Goal: Task Accomplishment & Management: Complete application form

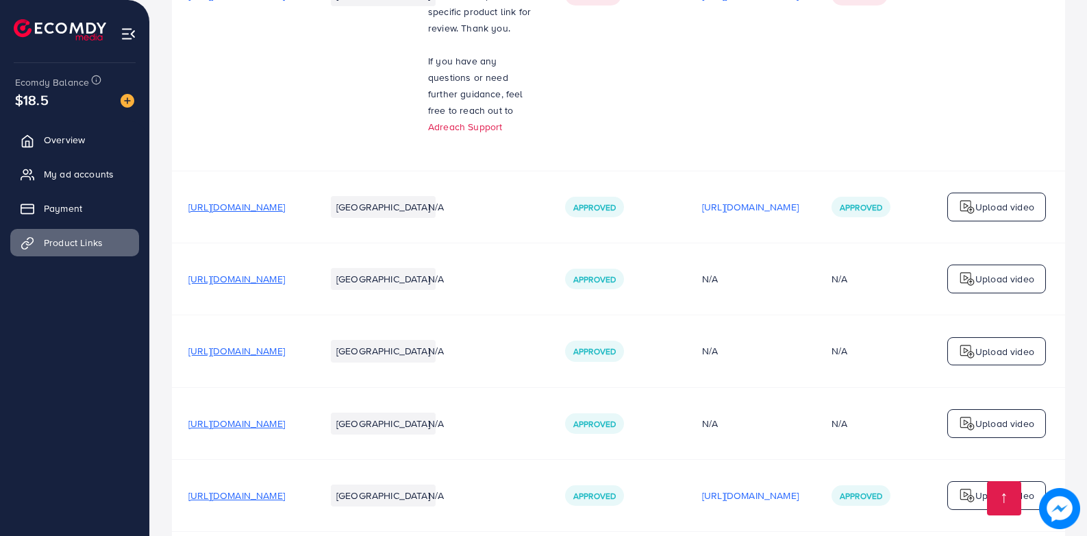
scroll to position [2609, 0]
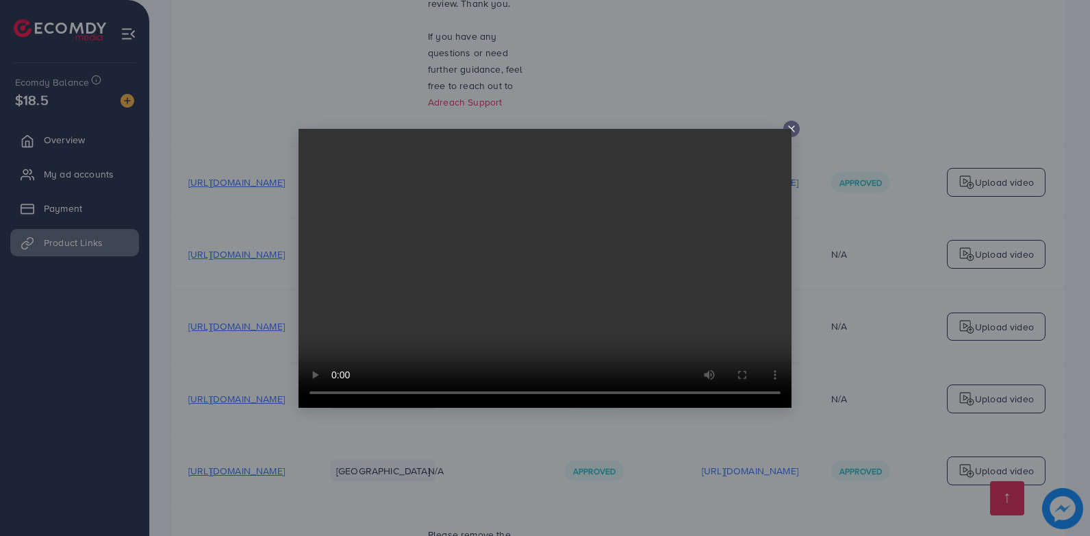
click at [794, 120] on div at bounding box center [545, 268] width 1090 height 536
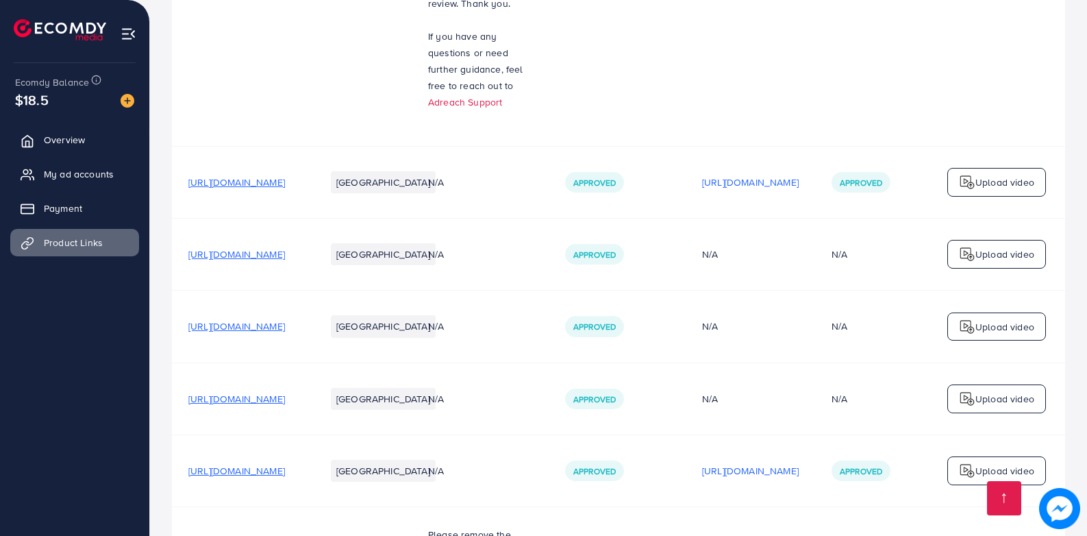
drag, startPoint x: 515, startPoint y: 374, endPoint x: 680, endPoint y: 401, distance: 167.3
copy div "[URL][DOMAIN_NAME] If you have any questions or need fu"
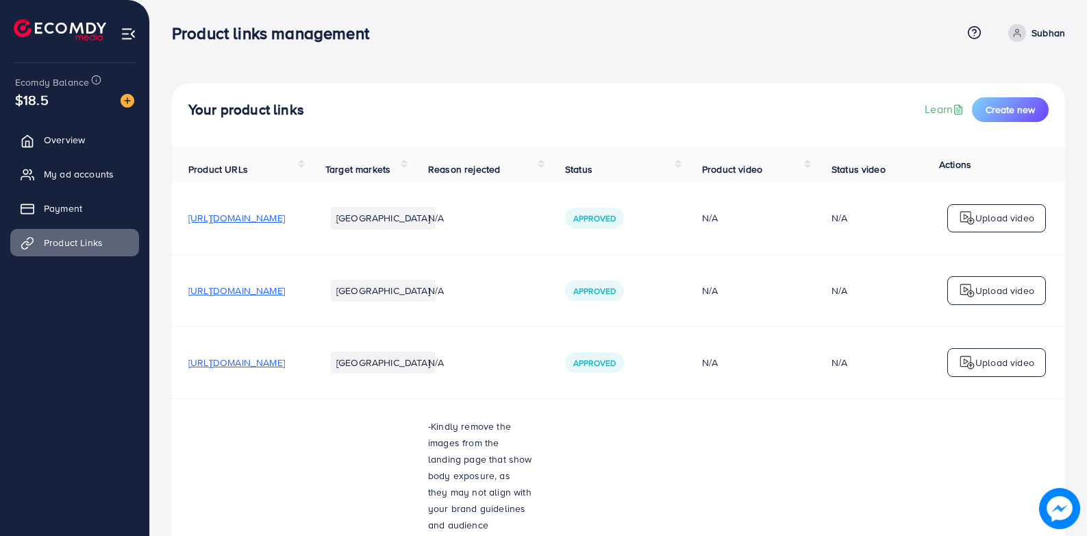
scroll to position [0, 0]
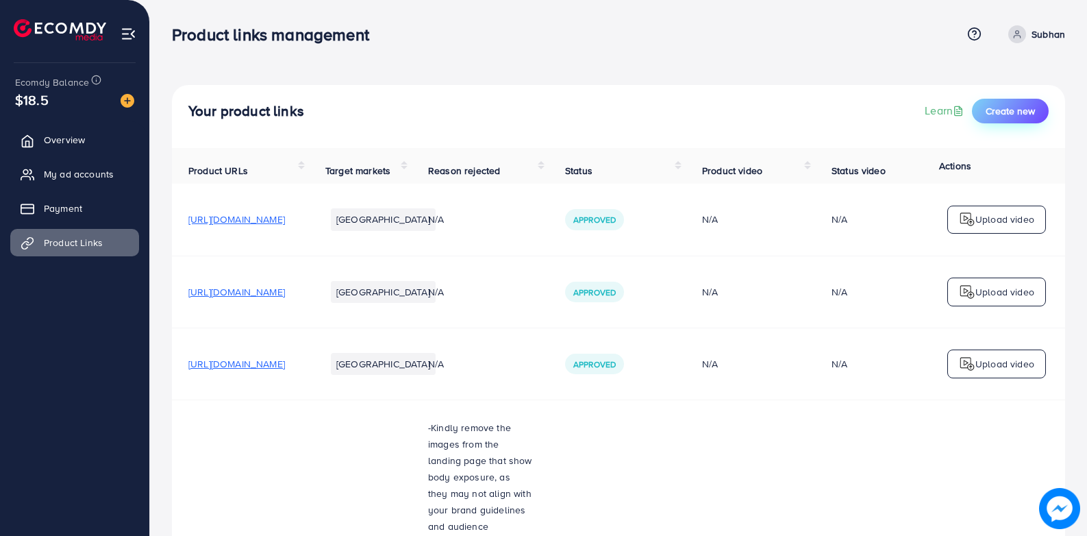
click at [994, 120] on button "Create new" at bounding box center [1010, 111] width 77 height 25
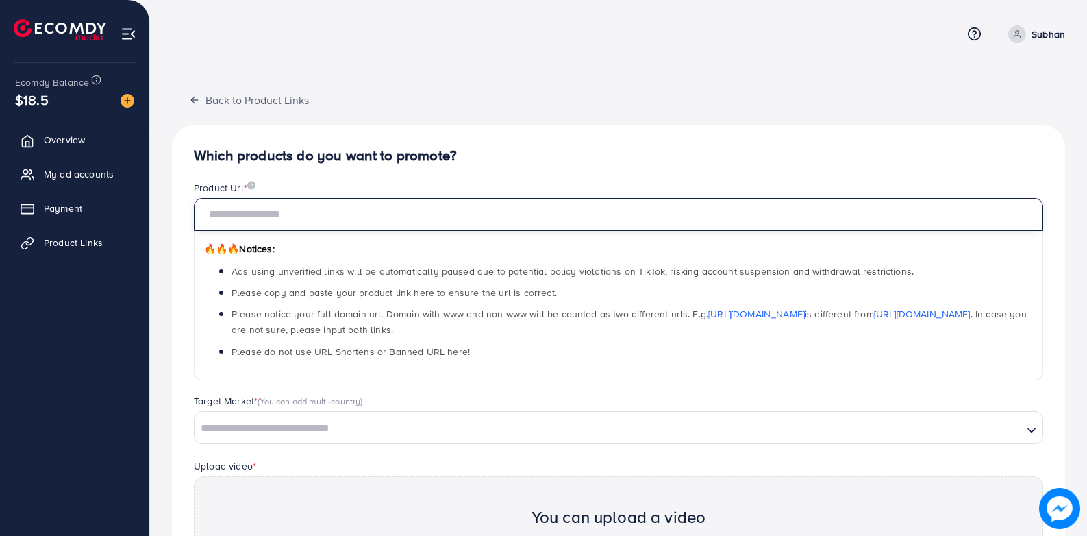
click at [459, 210] on input "text" at bounding box center [618, 214] width 849 height 33
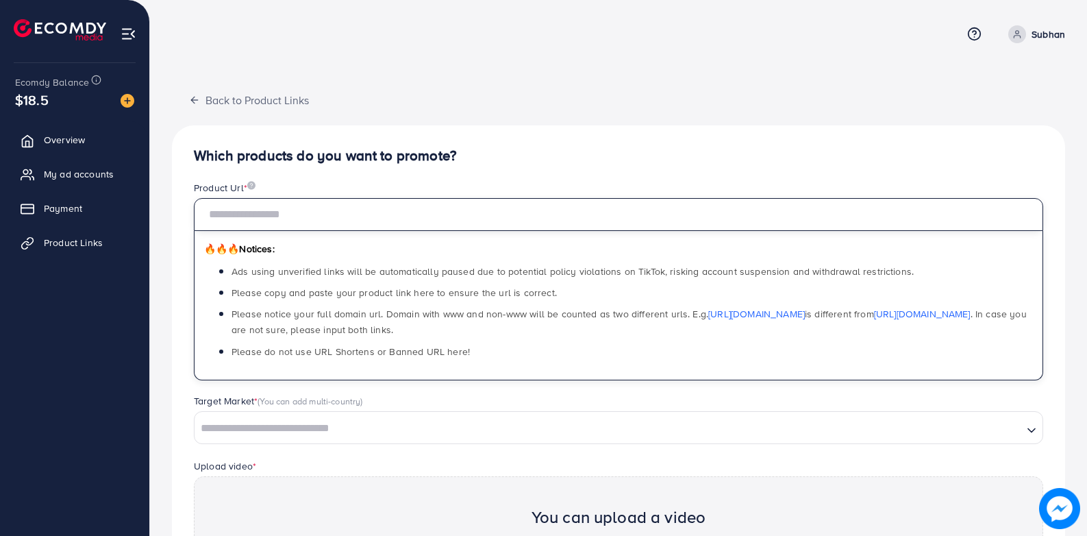
paste input "**********"
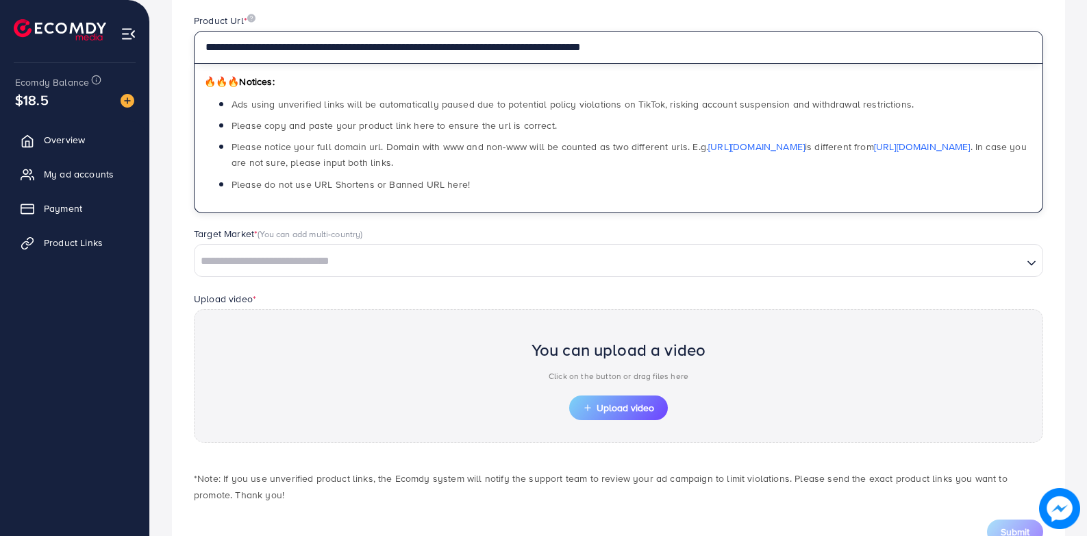
scroll to position [219, 0]
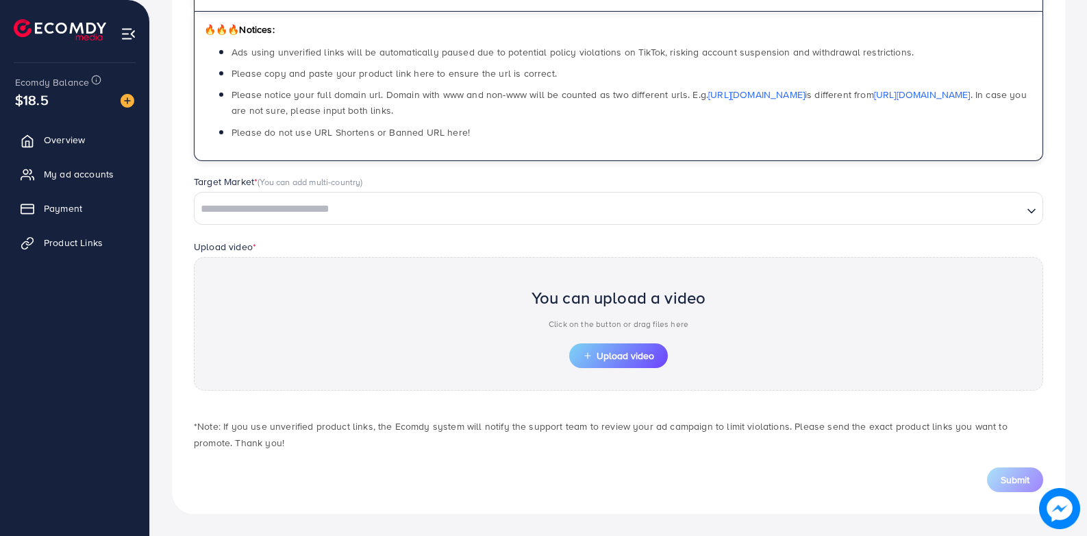
type input "**********"
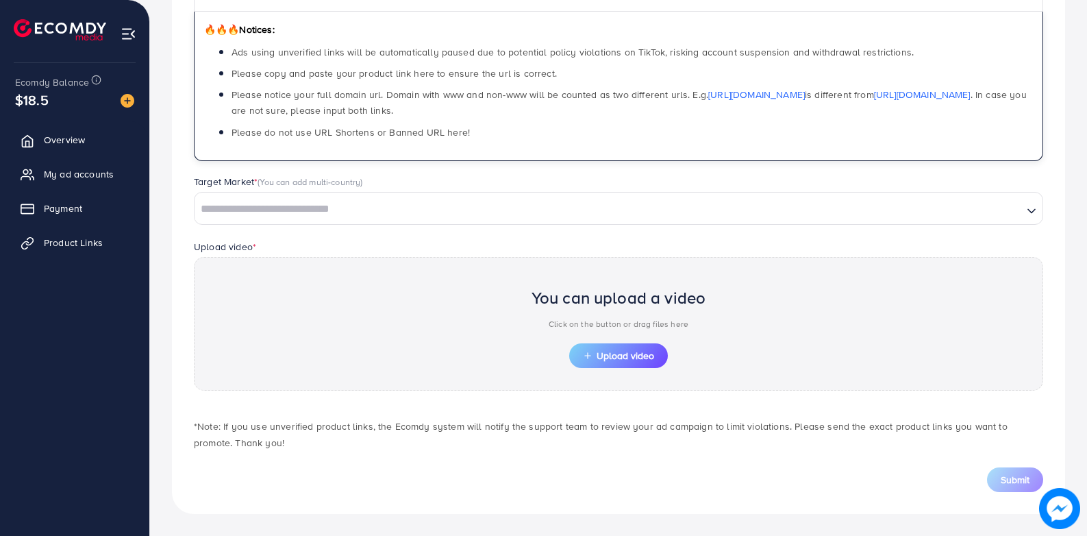
click at [383, 219] on input "Search for option" at bounding box center [608, 209] width 825 height 21
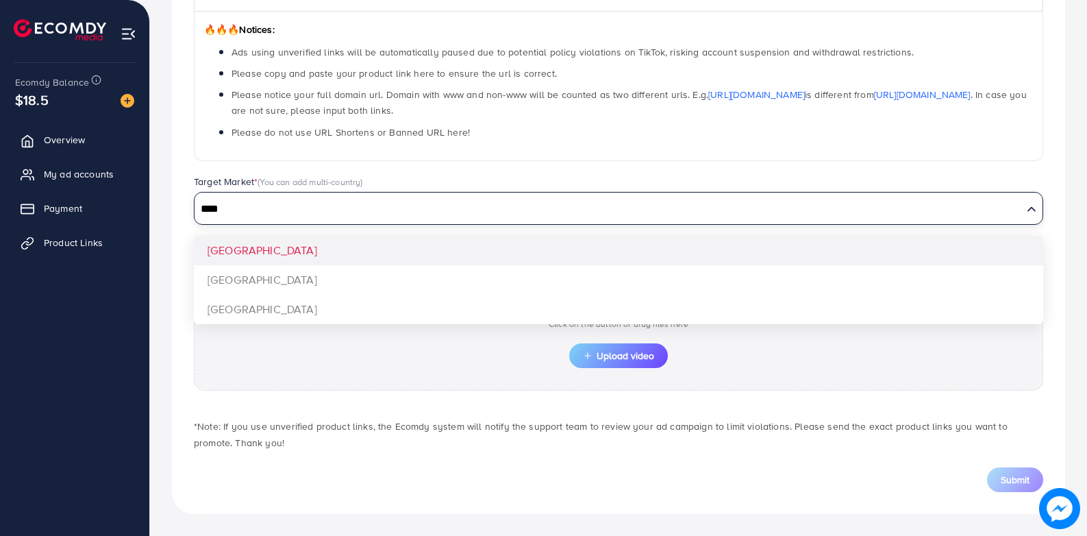
type input "****"
click at [333, 253] on div "**********" at bounding box center [618, 209] width 893 height 607
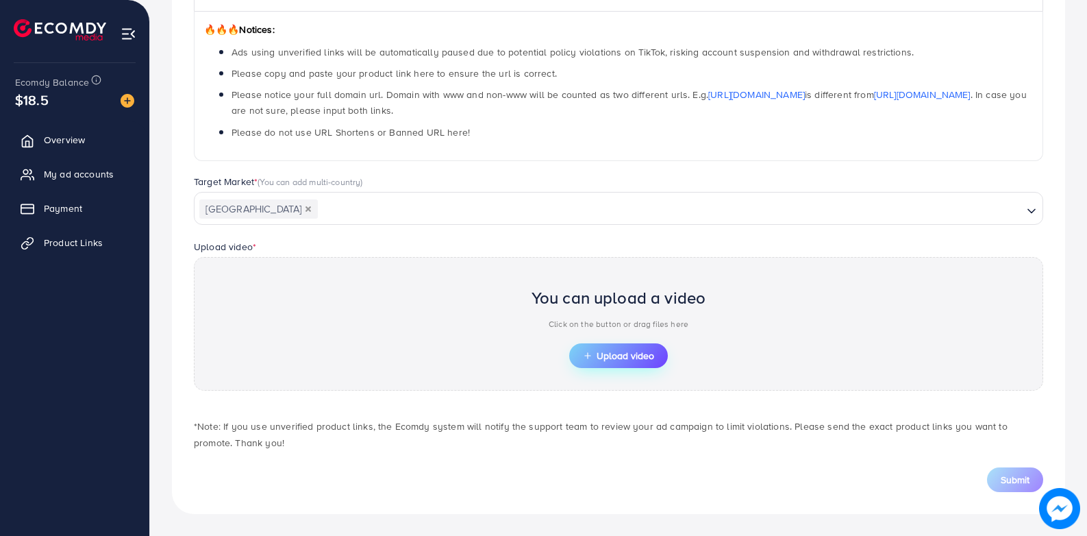
click at [625, 353] on span "Upload video" at bounding box center [618, 356] width 71 height 10
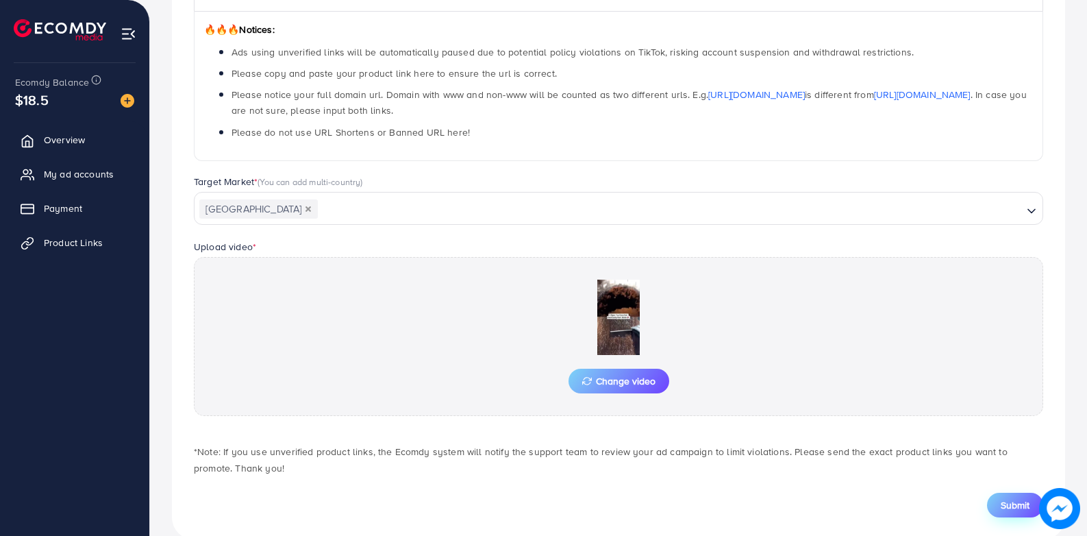
click at [1005, 503] on span "Submit" at bounding box center [1015, 505] width 29 height 14
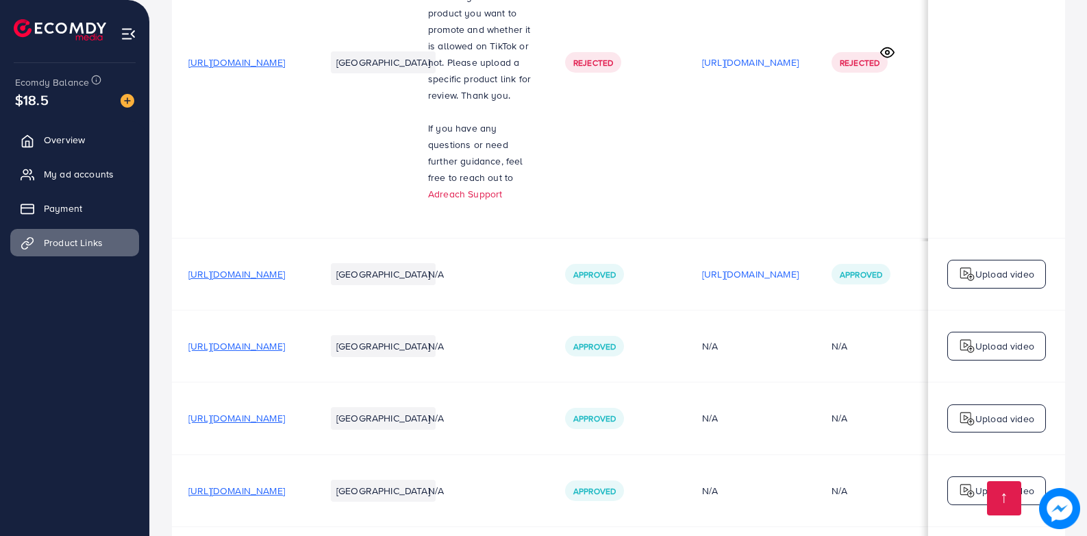
scroll to position [2501, 0]
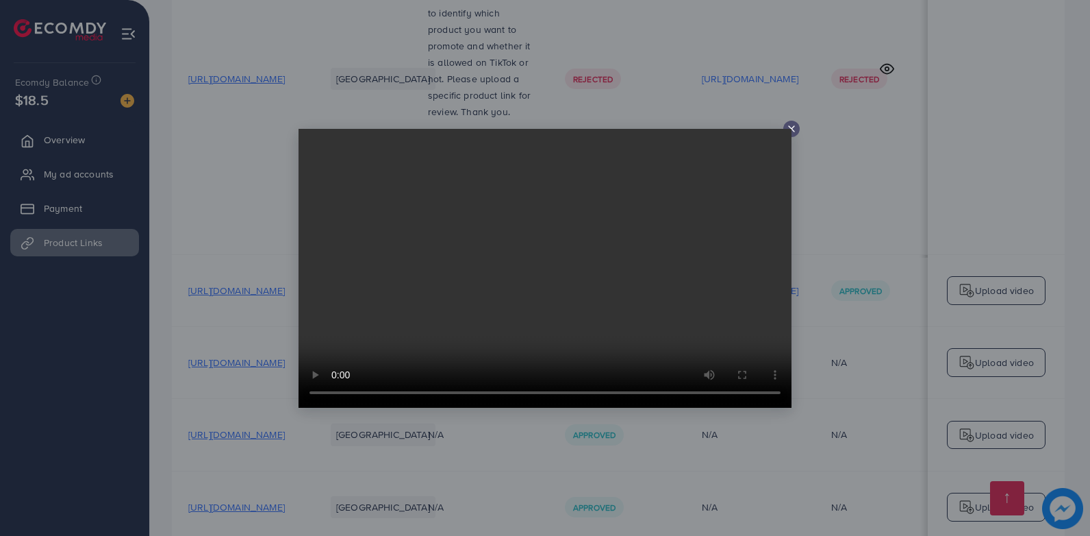
click at [789, 125] on icon at bounding box center [791, 128] width 11 height 11
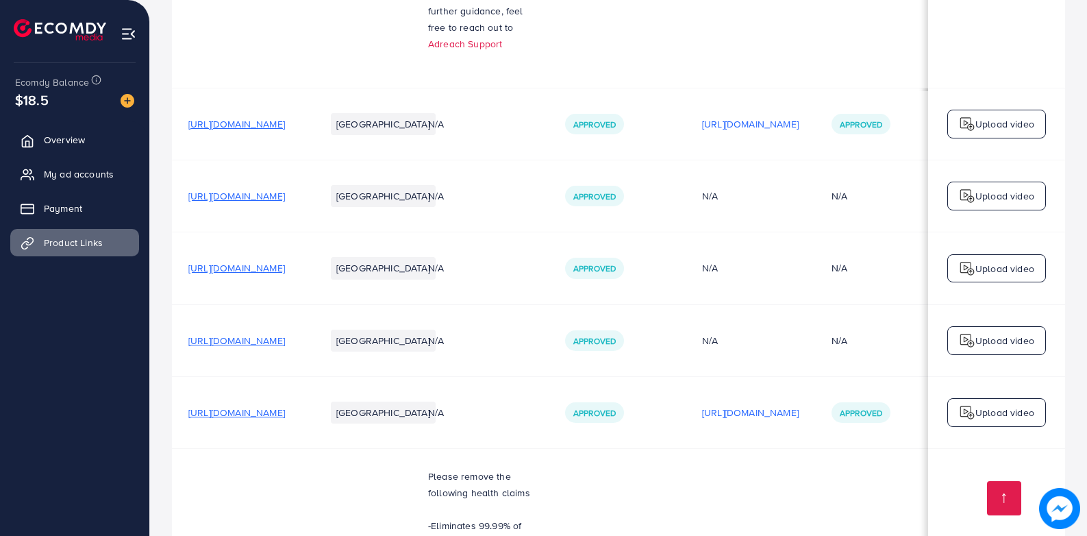
scroll to position [2709, 0]
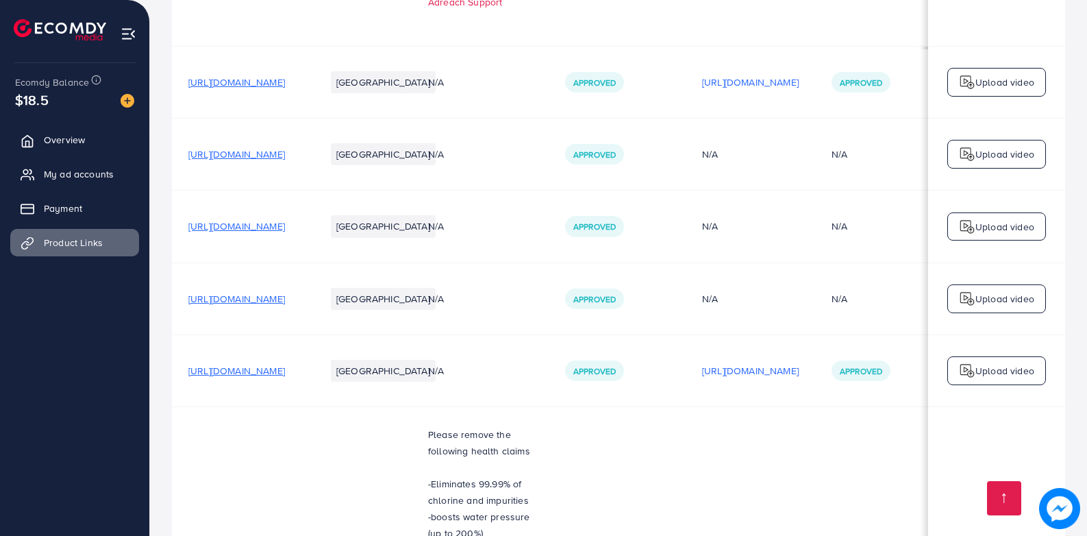
click at [1050, 505] on img at bounding box center [1059, 508] width 41 height 41
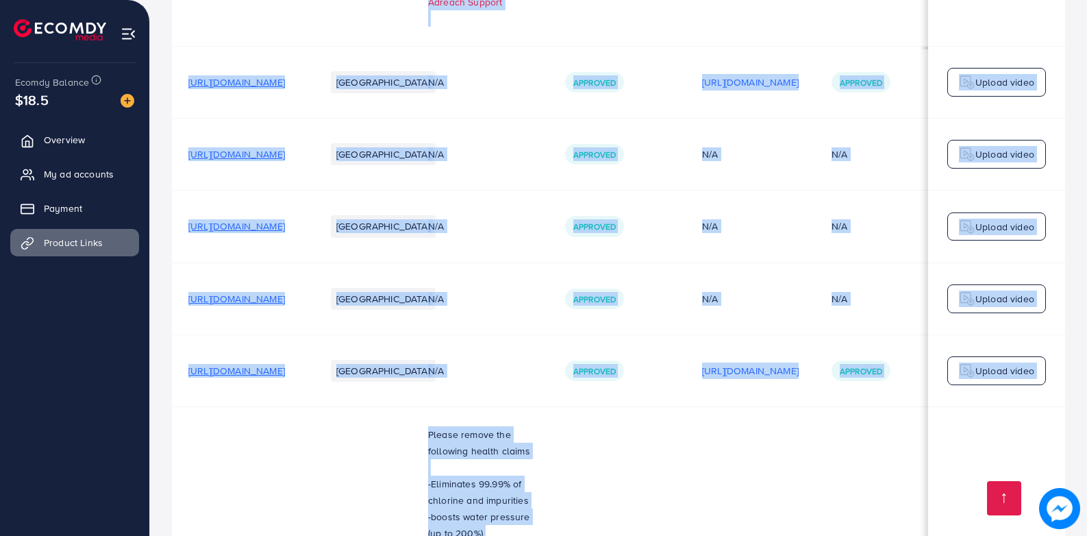
drag, startPoint x: 417, startPoint y: 474, endPoint x: 709, endPoint y: 470, distance: 291.8
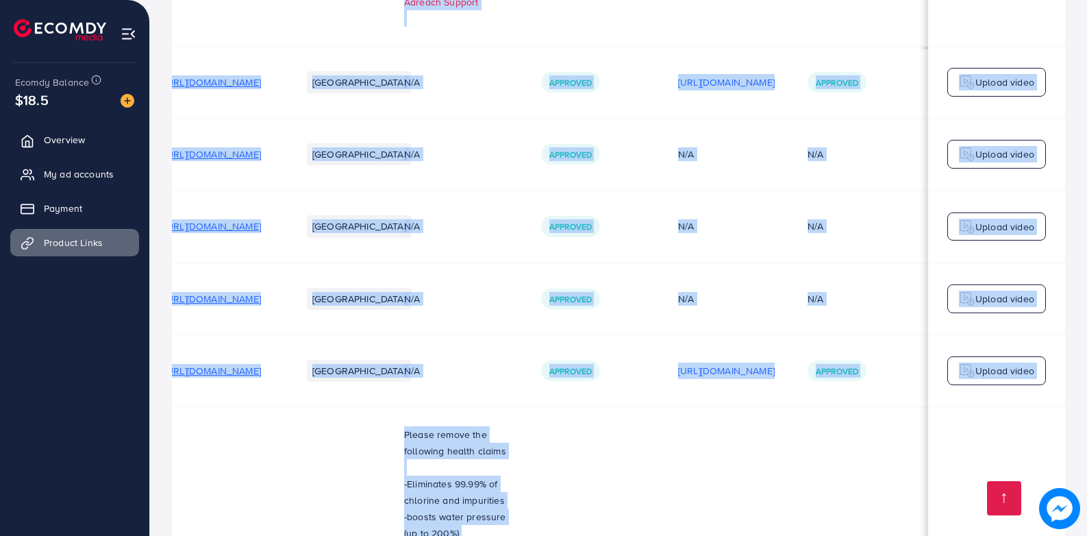
scroll to position [0, 247]
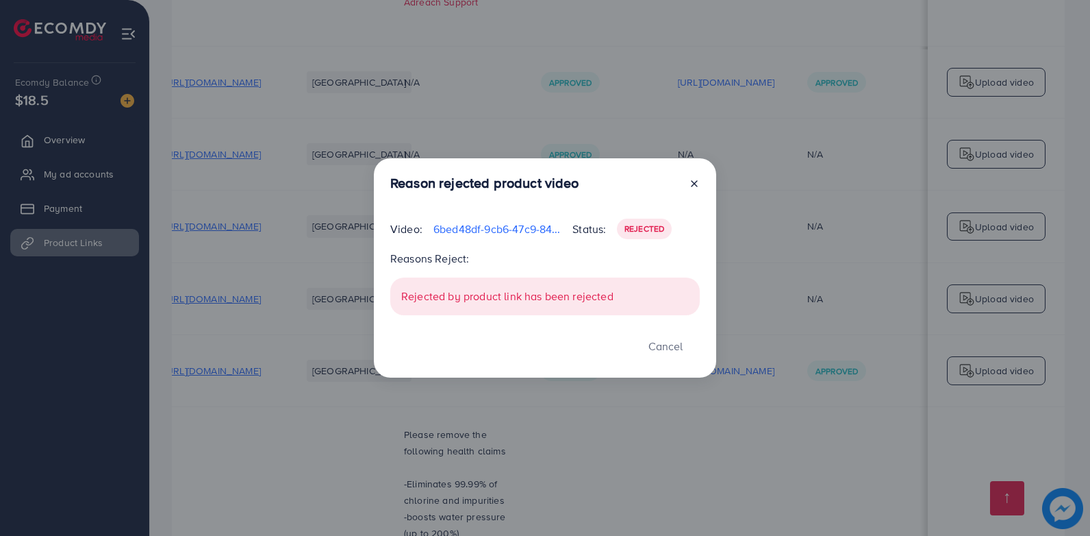
click at [692, 184] on icon at bounding box center [694, 183] width 11 height 11
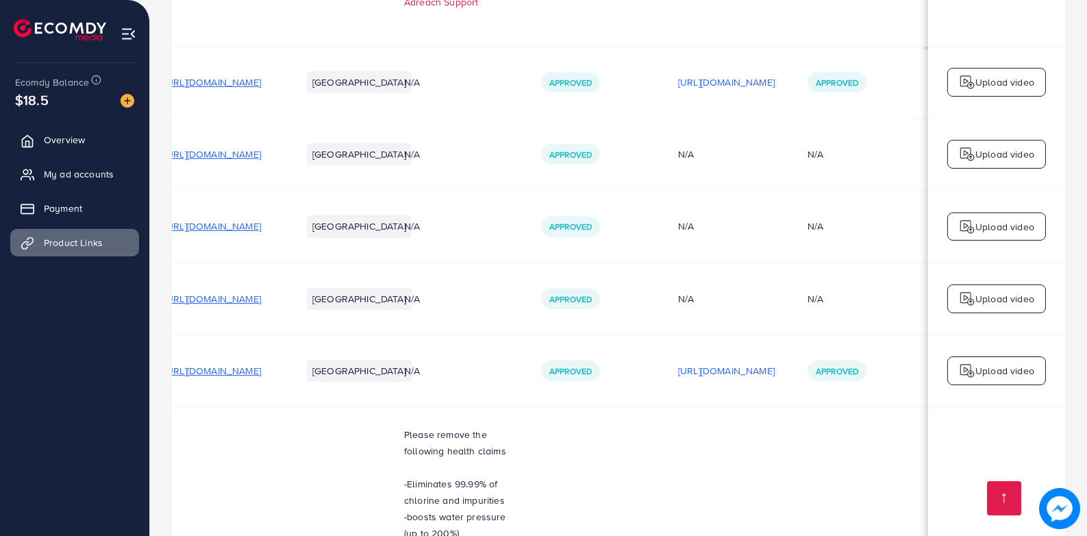
scroll to position [0, 14]
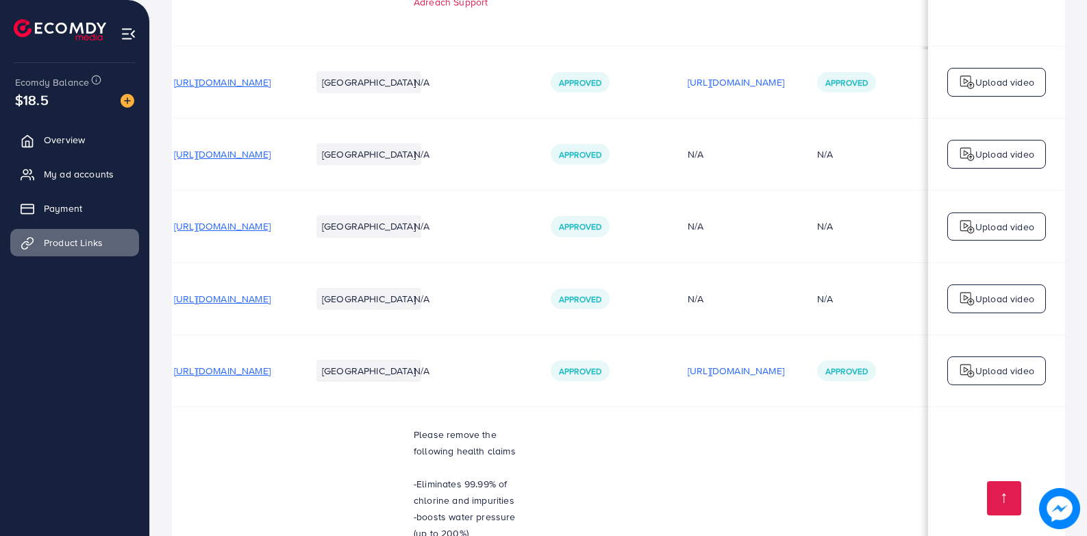
drag, startPoint x: 234, startPoint y: 488, endPoint x: -3, endPoint y: 488, distance: 237.0
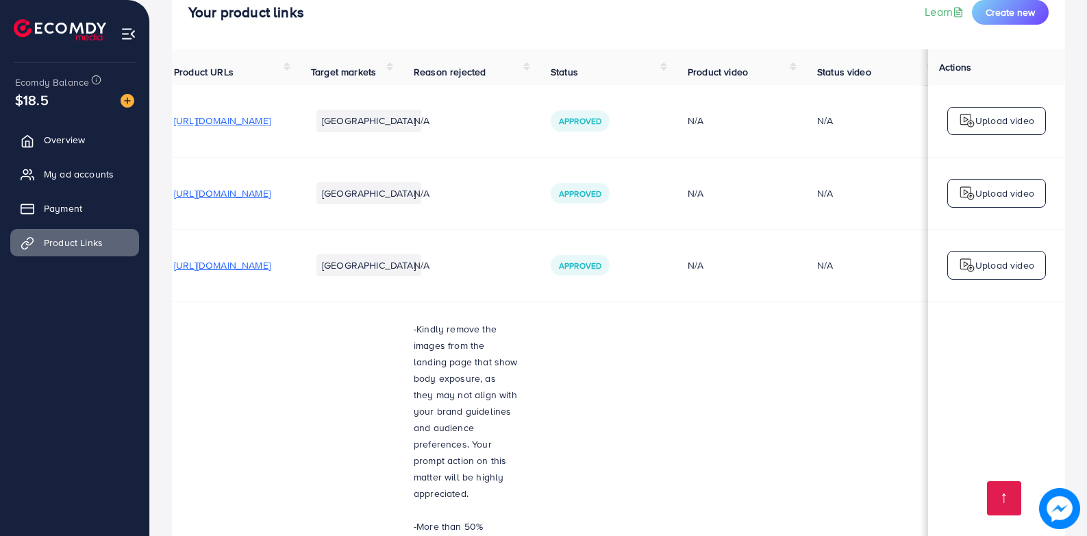
scroll to position [0, 0]
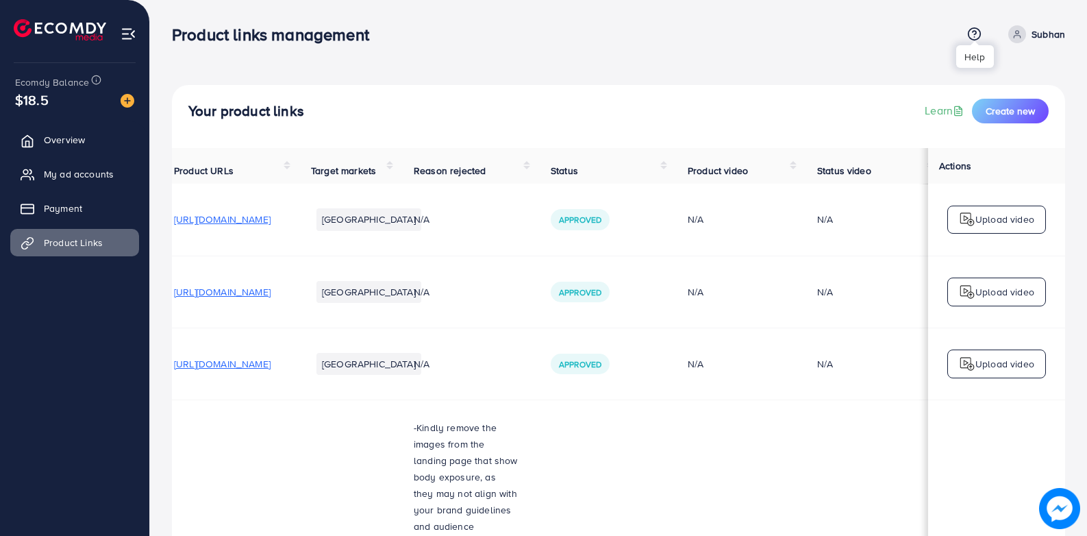
click at [974, 32] on icon at bounding box center [974, 34] width 14 height 14
click at [907, 108] on span "Contact Support" at bounding box center [922, 107] width 80 height 16
click at [58, 133] on span "Overview" at bounding box center [67, 140] width 41 height 14
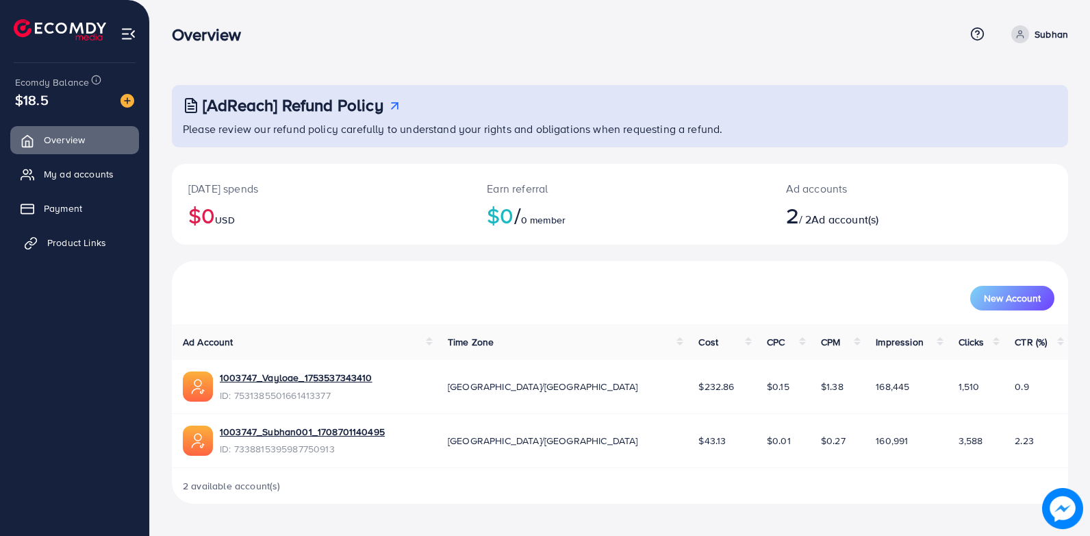
click at [48, 240] on span "Product Links" at bounding box center [76, 243] width 59 height 14
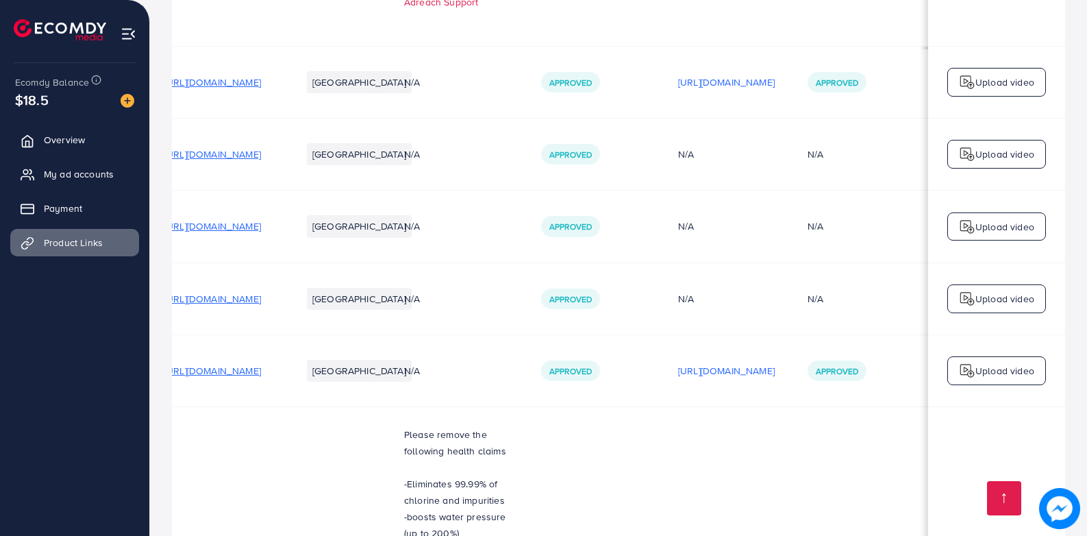
scroll to position [0, 261]
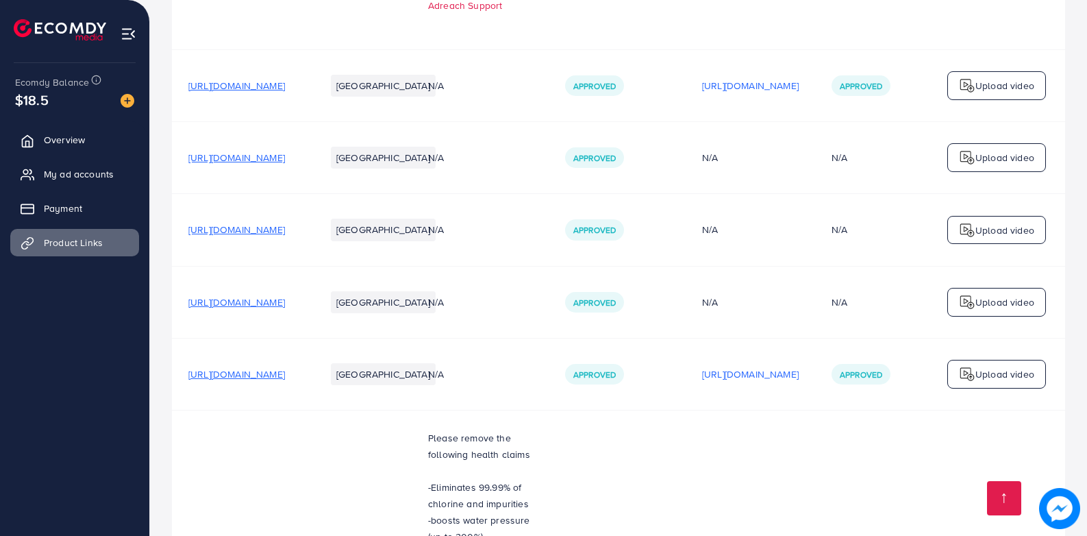
scroll to position [2709, 0]
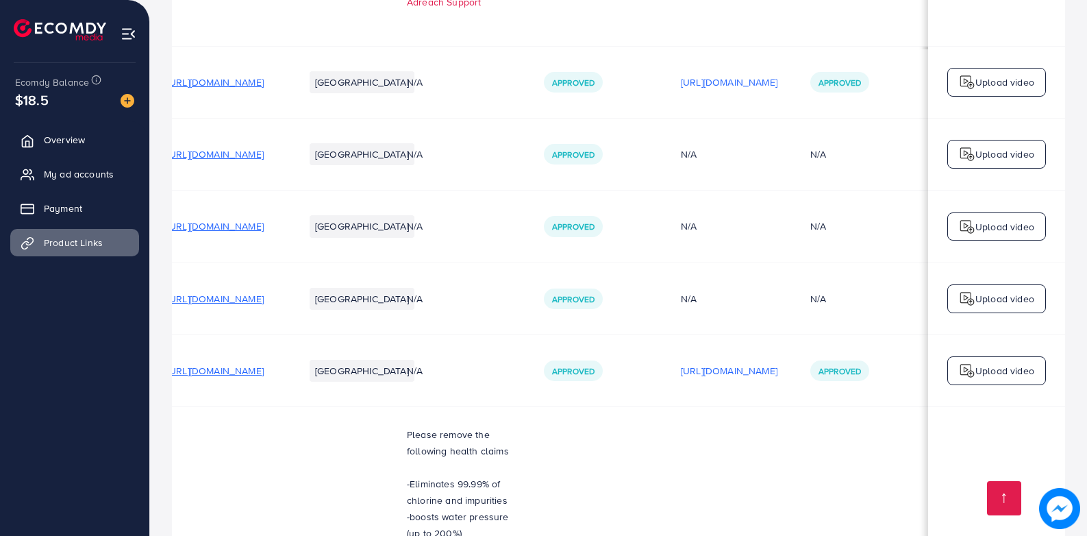
scroll to position [0, 261]
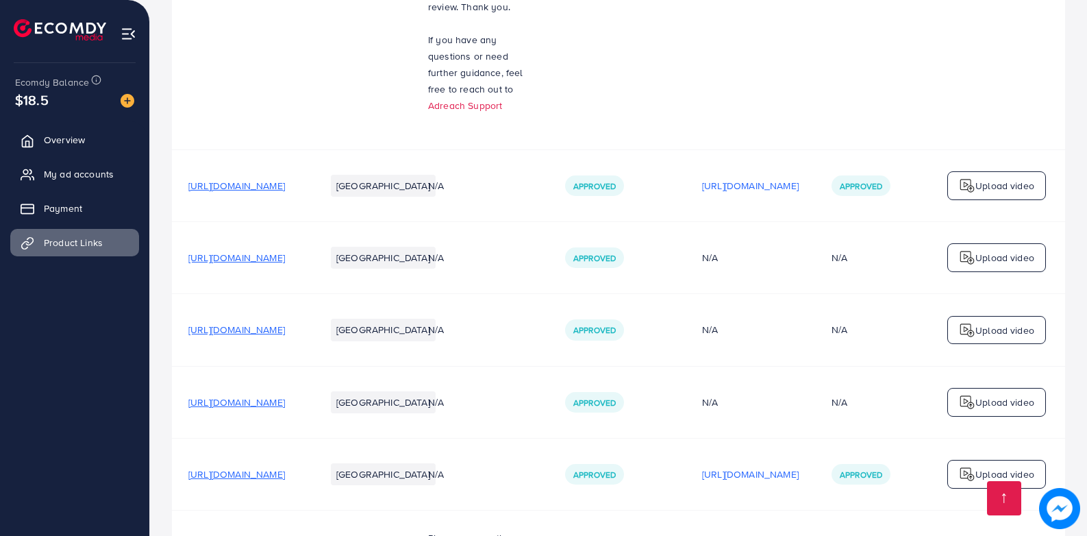
scroll to position [2709, 0]
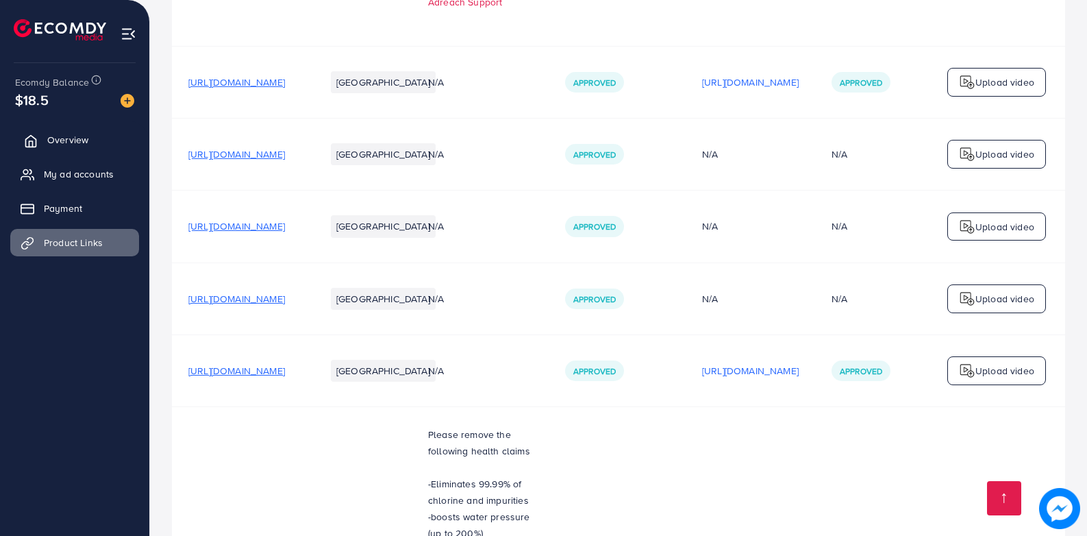
click at [67, 151] on link "Overview" at bounding box center [74, 139] width 129 height 27
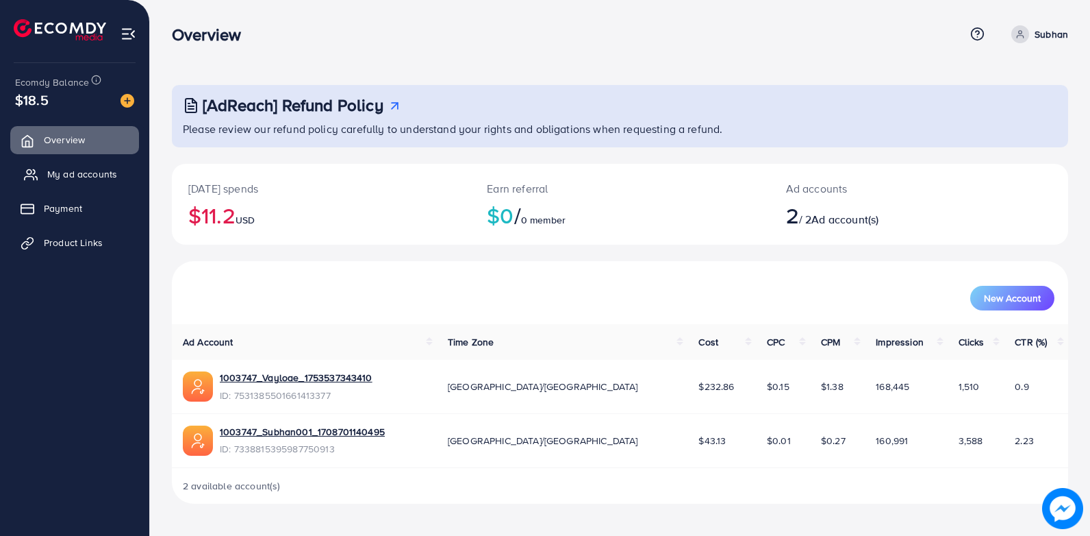
click at [90, 173] on span "My ad accounts" at bounding box center [82, 174] width 70 height 14
